Goal: Task Accomplishment & Management: Manage account settings

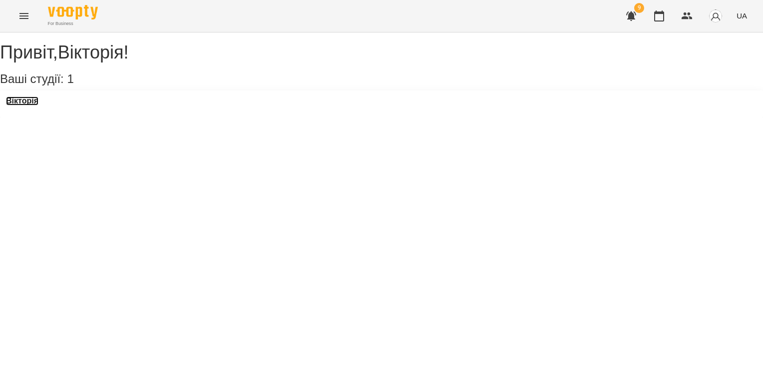
click at [38, 105] on h3 "Вікторія" at bounding box center [22, 100] width 32 height 9
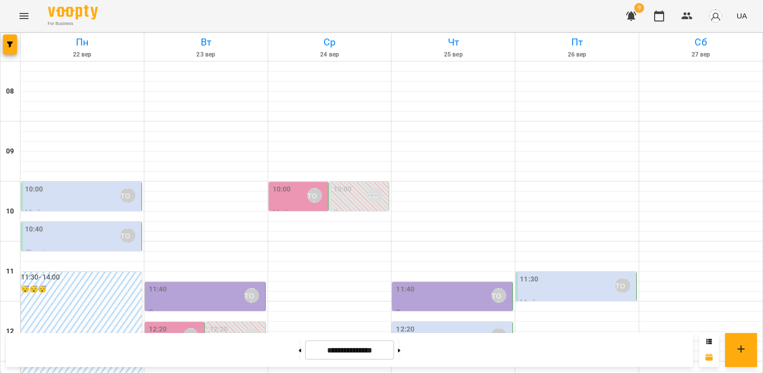
click at [283, 197] on div "10:00" at bounding box center [282, 195] width 18 height 23
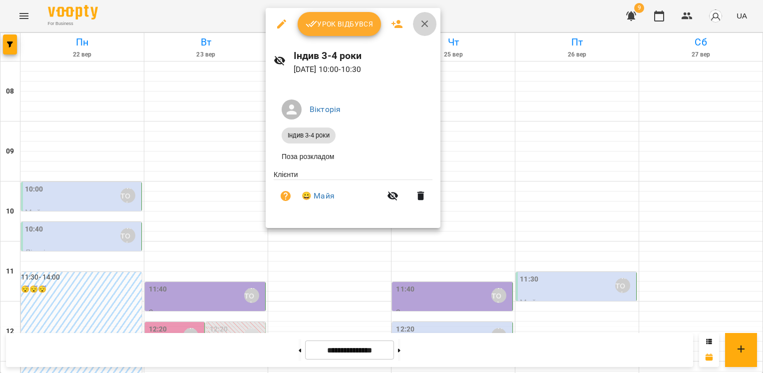
click at [432, 19] on button "button" at bounding box center [425, 24] width 24 height 24
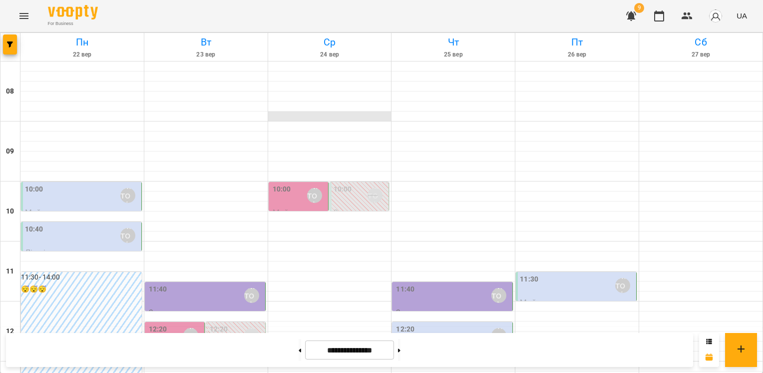
scroll to position [150, 0]
click at [406, 284] on label "11:40" at bounding box center [405, 289] width 18 height 11
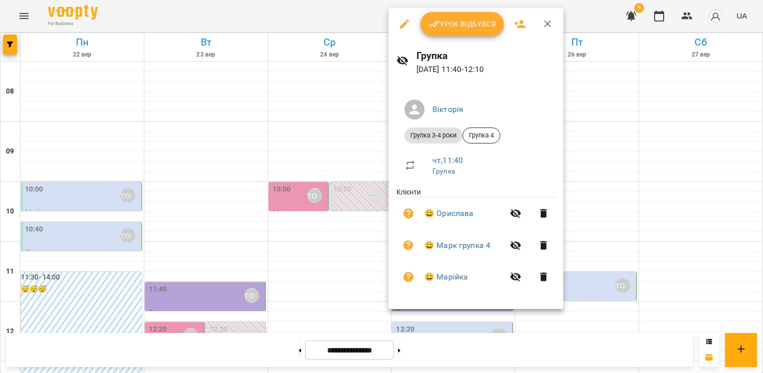
click at [550, 22] on icon "button" at bounding box center [548, 24] width 12 height 12
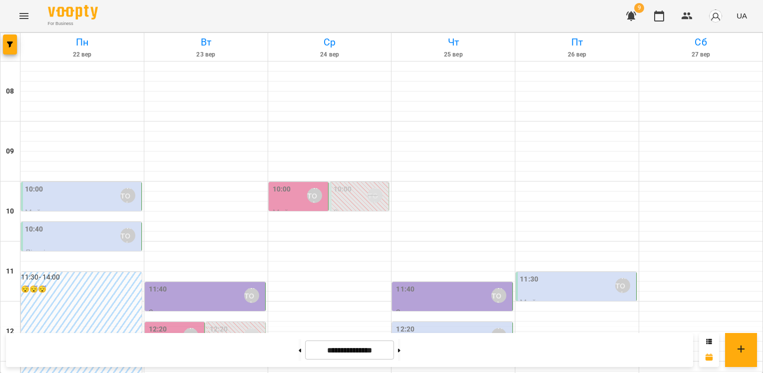
click at [195, 284] on div "11:40 [PERSON_NAME]" at bounding box center [206, 295] width 114 height 23
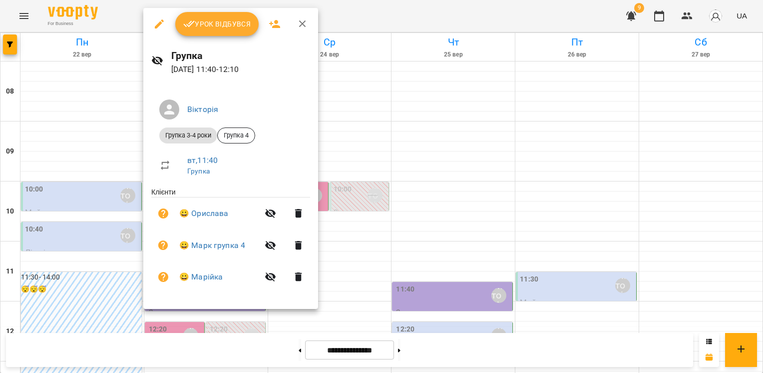
click at [302, 27] on icon "button" at bounding box center [303, 24] width 12 height 12
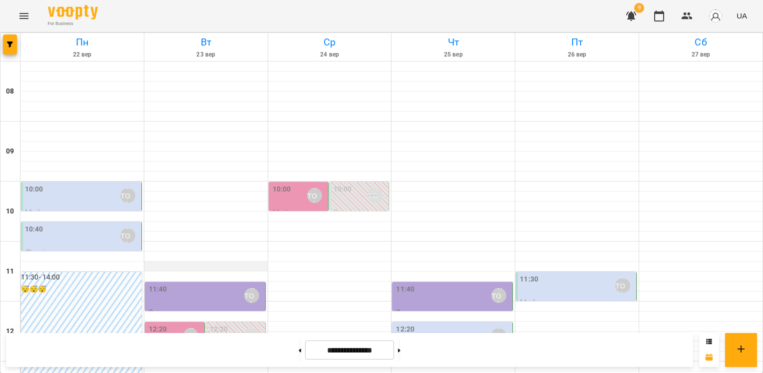
scroll to position [200, 0]
click at [172, 324] on div "12:20 [PERSON_NAME]" at bounding box center [175, 335] width 53 height 23
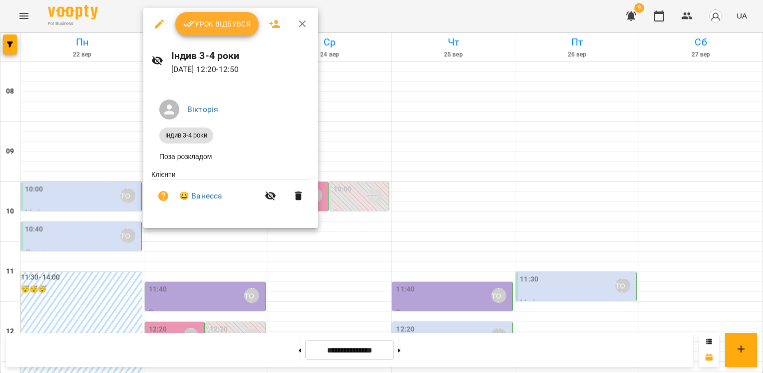
click at [305, 24] on icon "button" at bounding box center [303, 24] width 12 height 12
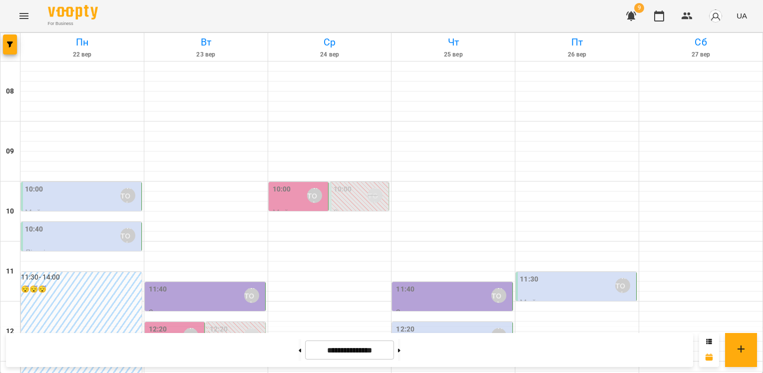
click at [236, 324] on div "12:20 [PERSON_NAME]" at bounding box center [236, 335] width 53 height 23
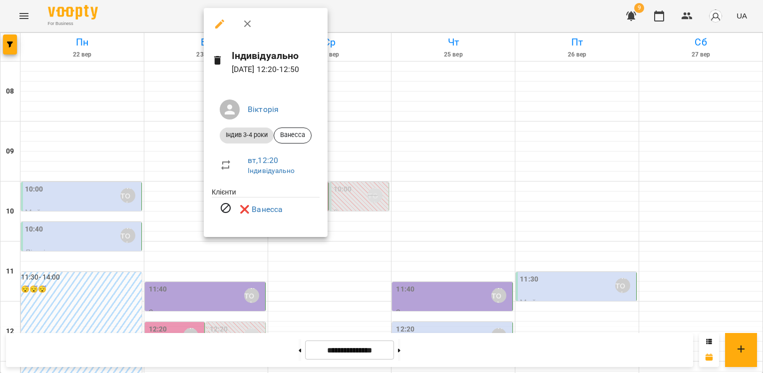
click at [248, 25] on icon "button" at bounding box center [247, 23] width 7 height 7
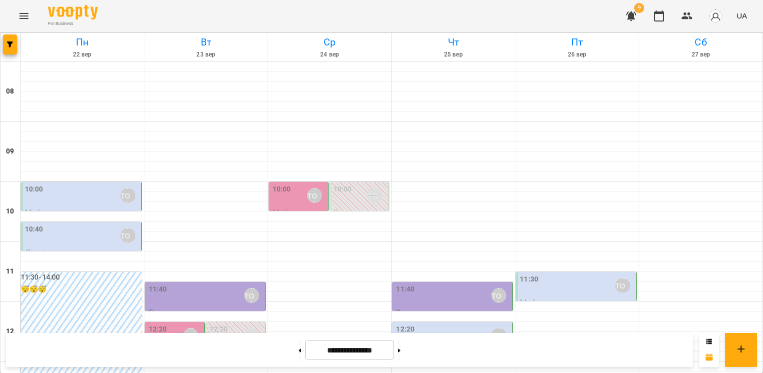
scroll to position [350, 0]
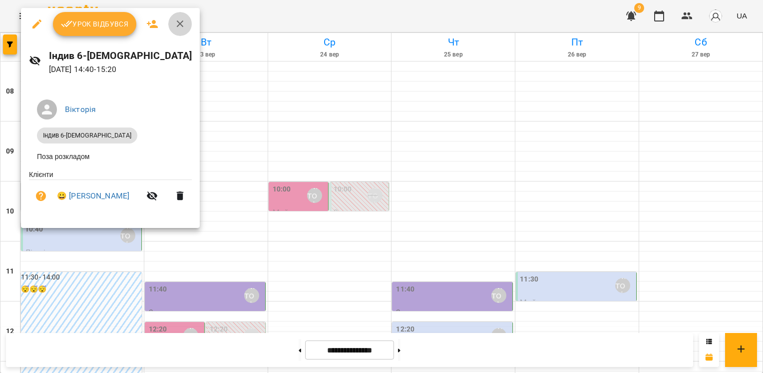
click at [182, 24] on icon "button" at bounding box center [180, 24] width 12 height 12
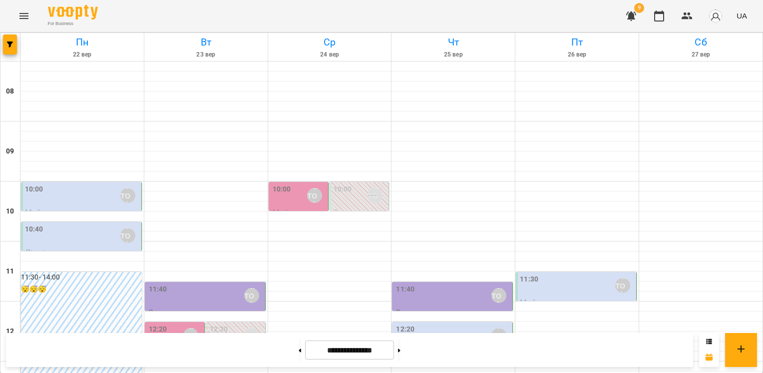
scroll to position [453, 0]
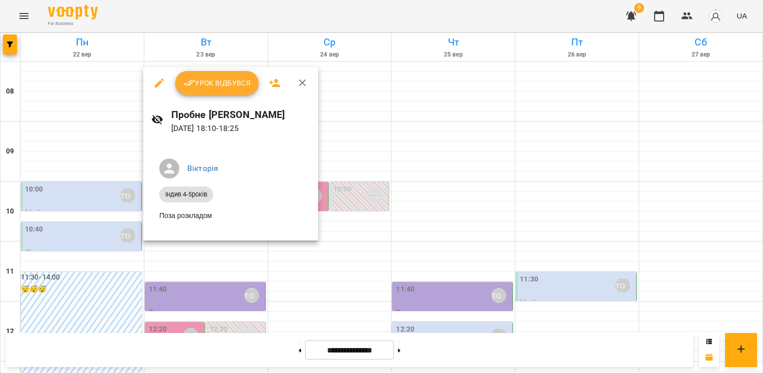
click at [307, 85] on icon "button" at bounding box center [303, 83] width 12 height 12
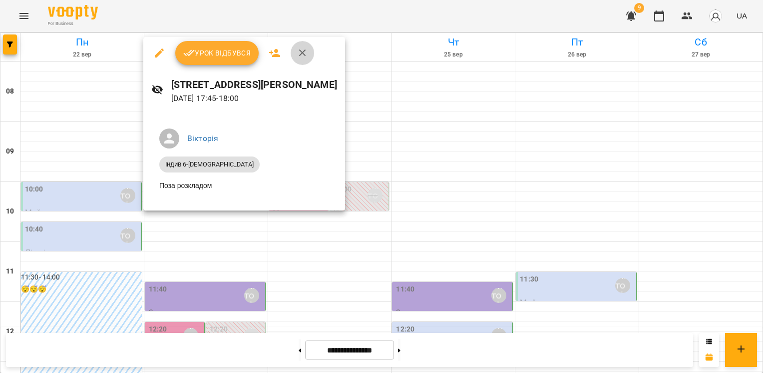
click at [304, 49] on icon "button" at bounding box center [303, 53] width 12 height 12
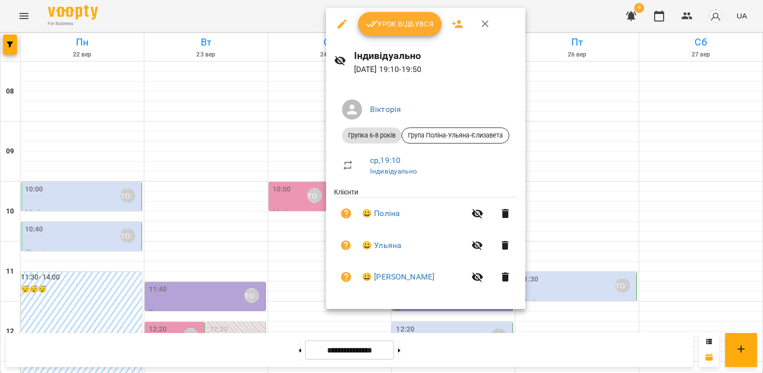
click at [488, 23] on icon "button" at bounding box center [486, 24] width 12 height 12
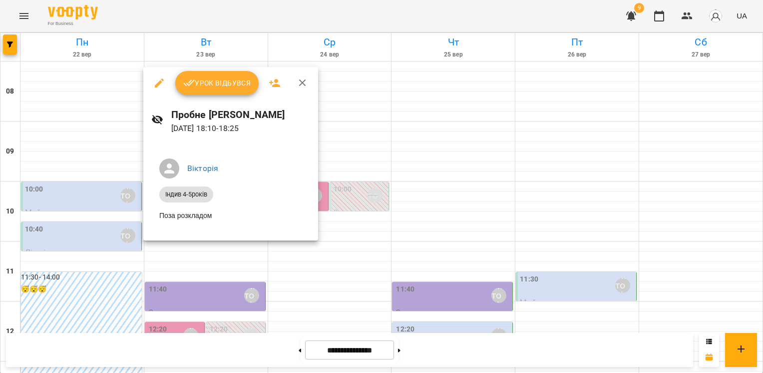
click at [306, 81] on icon "button" at bounding box center [303, 83] width 12 height 12
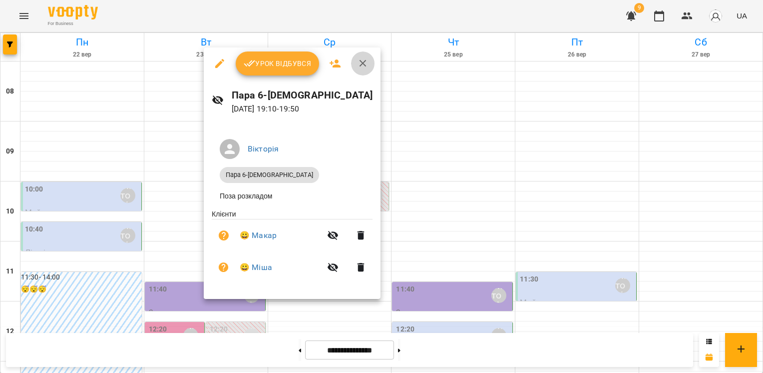
click at [365, 61] on icon "button" at bounding box center [363, 63] width 12 height 12
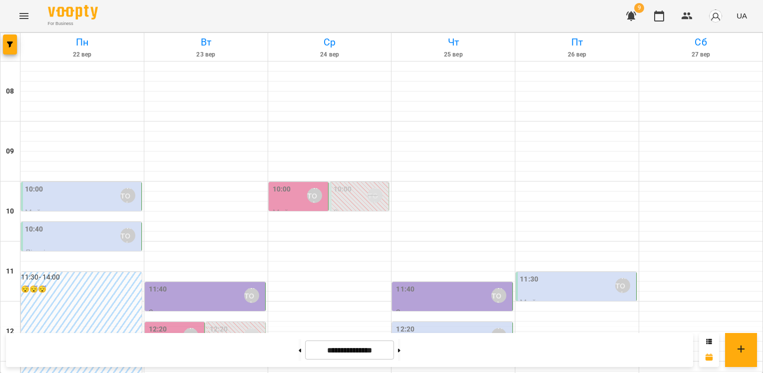
scroll to position [303, 0]
